Goal: Task Accomplishment & Management: Manage account settings

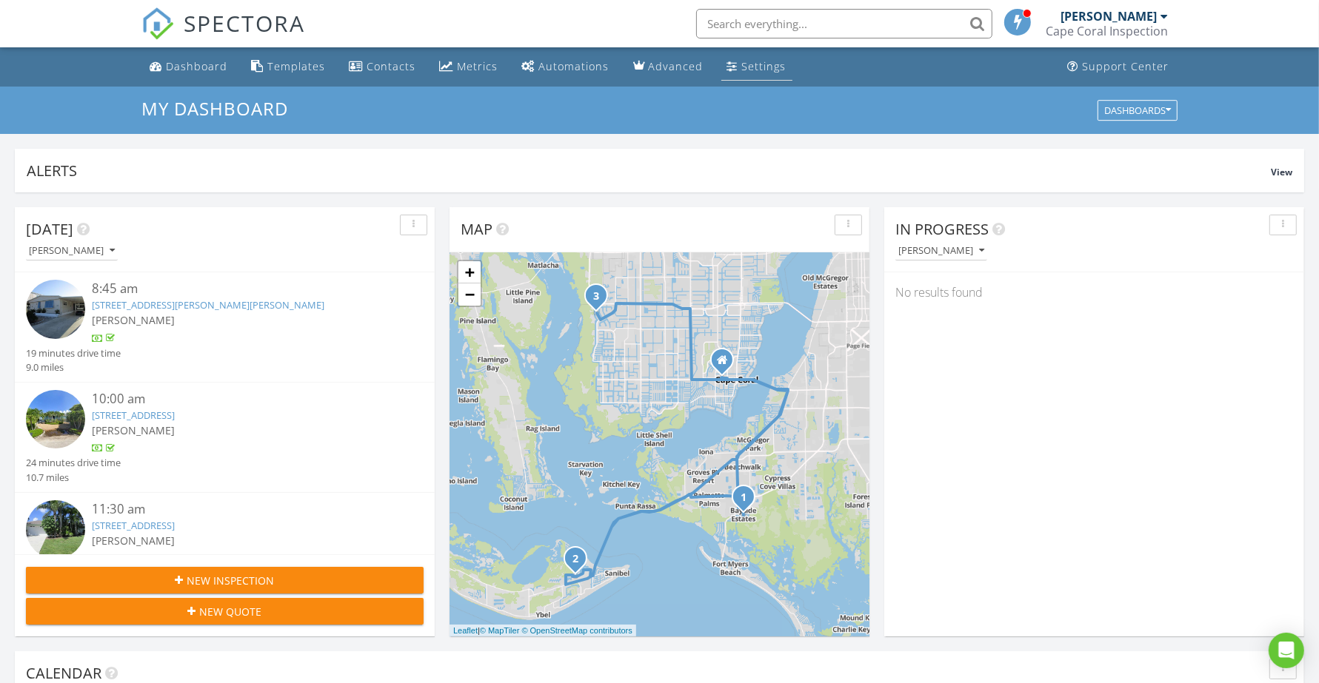
click at [752, 69] on div "Settings" at bounding box center [764, 66] width 44 height 14
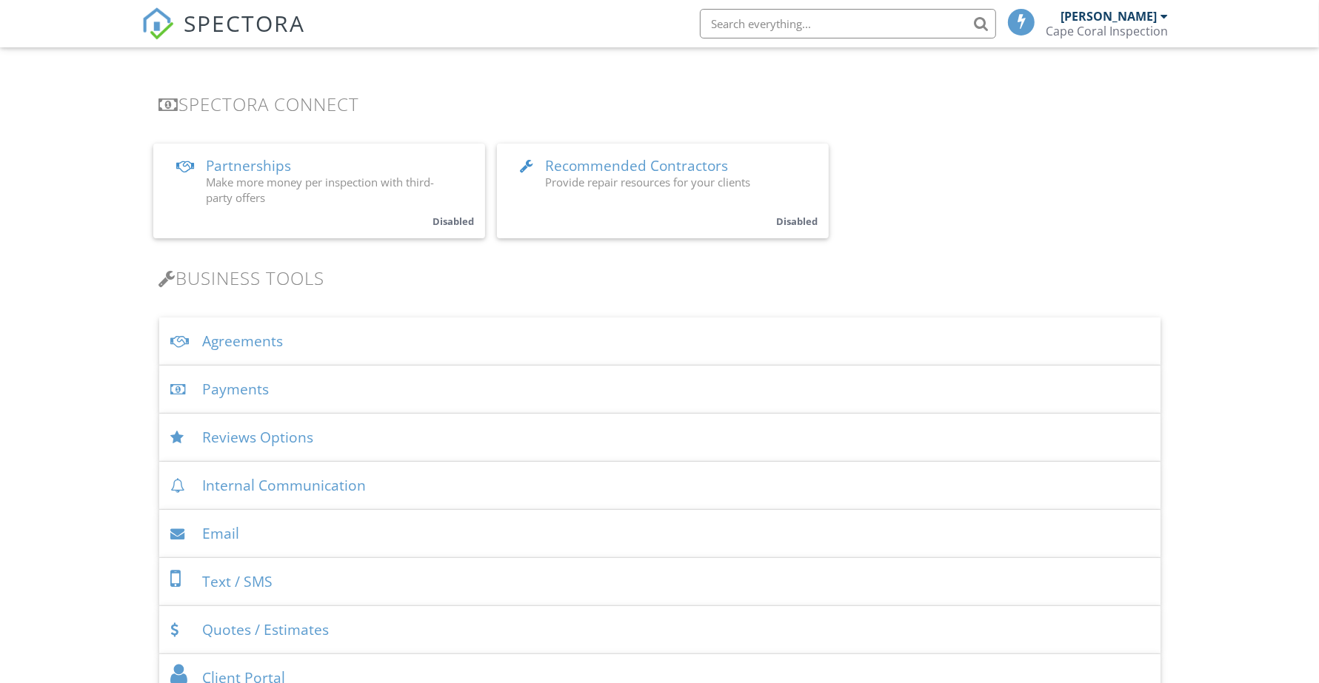
click at [239, 387] on div "Payments" at bounding box center [659, 390] width 1001 height 48
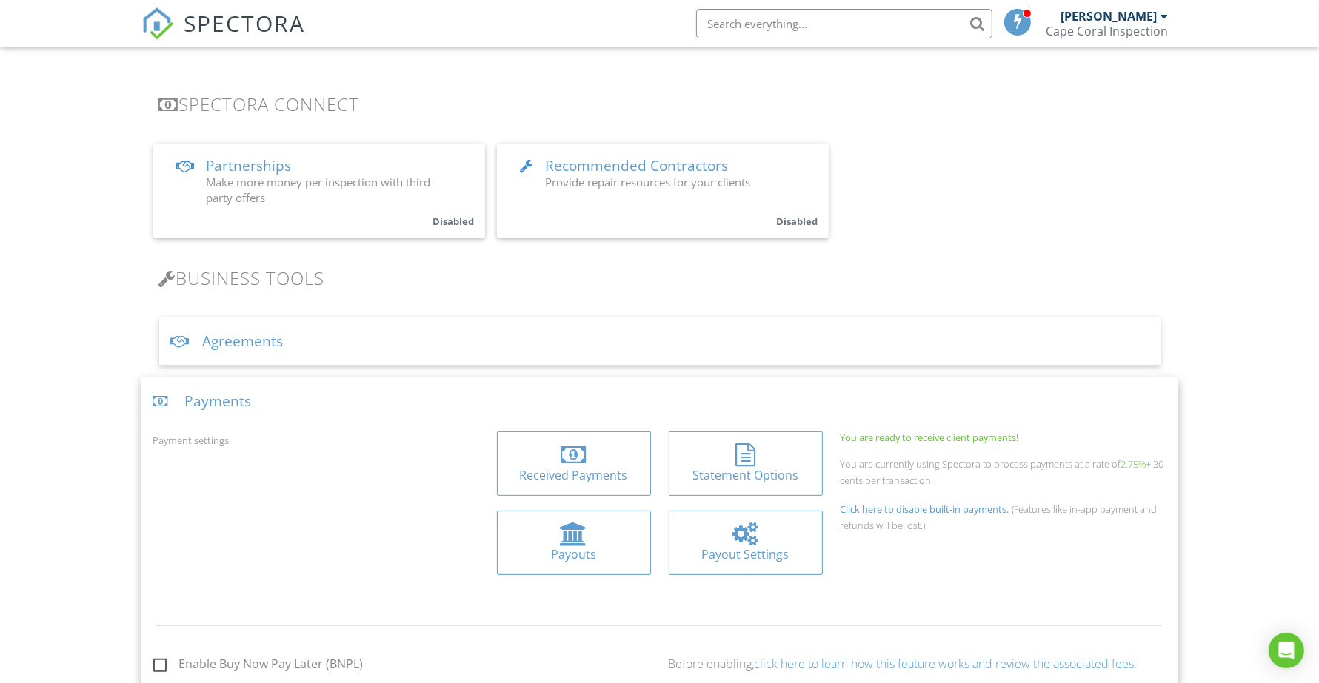
click at [563, 467] on div "Received Payments" at bounding box center [574, 475] width 130 height 16
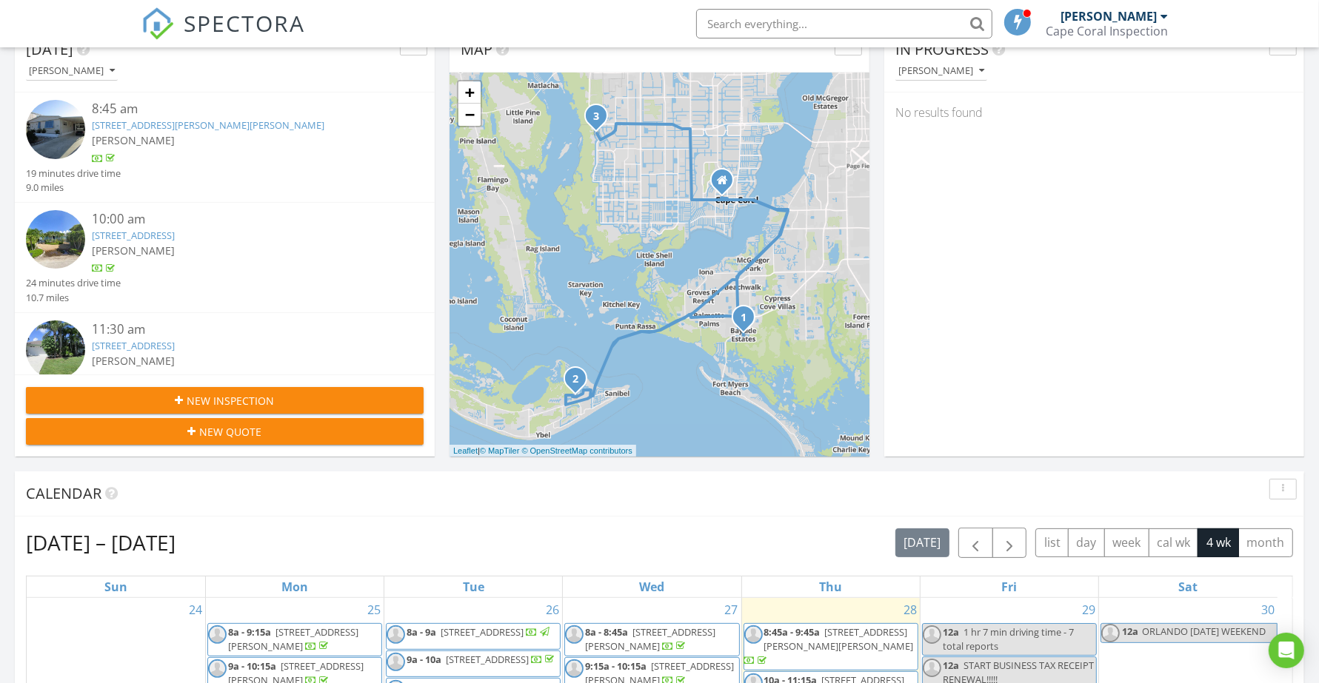
scroll to position [185, 0]
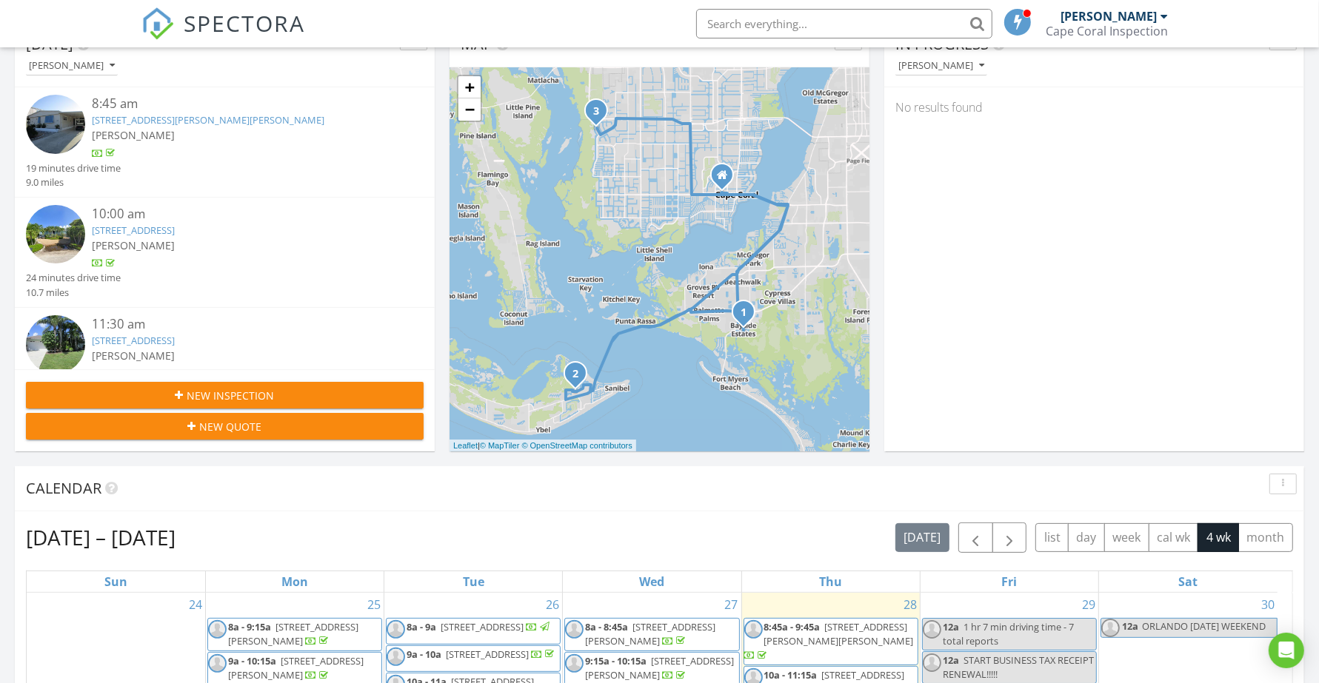
click at [856, 207] on div "1 2 3 + − McGregor Boulevard, San Carlos Boulevard, McGregor Boulevard, Periwin…" at bounding box center [659, 259] width 420 height 384
